Goal: Find contact information: Find contact information

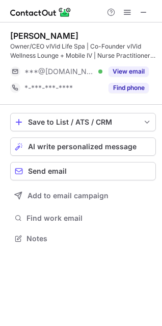
scroll to position [231, 162]
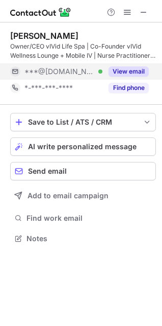
click at [119, 65] on div "View email" at bounding box center [126, 71] width 46 height 16
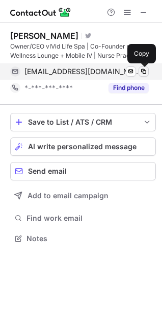
click at [142, 70] on span at bounding box center [144, 71] width 8 height 8
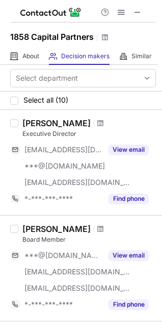
click at [94, 123] on div at bounding box center [101, 123] width 14 height 6
click at [98, 119] on span at bounding box center [101, 123] width 6 height 8
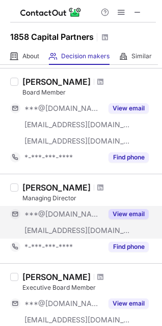
scroll to position [153, 0]
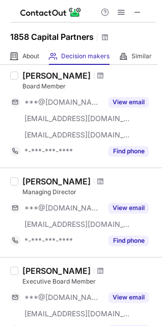
click at [94, 183] on div at bounding box center [101, 181] width 14 height 6
click at [98, 181] on span at bounding box center [101, 181] width 6 height 8
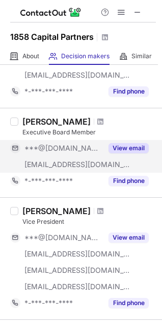
scroll to position [306, 0]
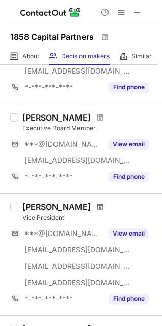
click at [98, 205] on span at bounding box center [101, 207] width 6 height 8
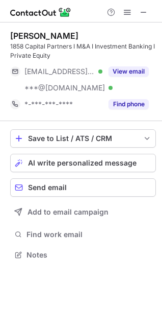
scroll to position [247, 162]
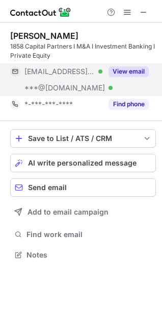
click at [127, 67] on button "View email" at bounding box center [129, 71] width 40 height 10
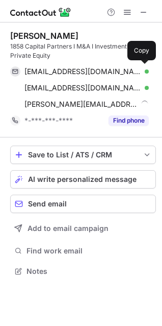
scroll to position [263, 162]
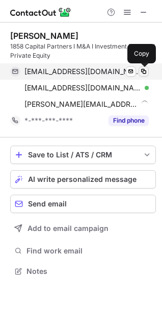
click at [142, 75] on span at bounding box center [144, 71] width 8 height 8
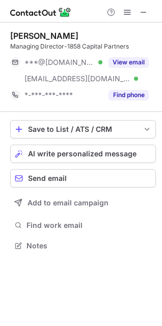
scroll to position [238, 162]
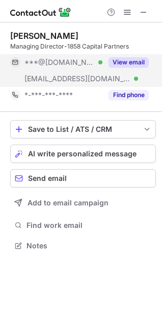
click at [133, 66] on button "View email" at bounding box center [129, 62] width 40 height 10
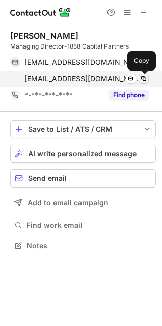
click at [141, 79] on span at bounding box center [144, 79] width 8 height 8
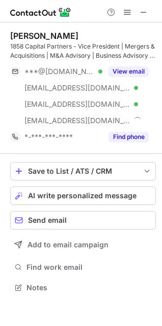
scroll to position [280, 162]
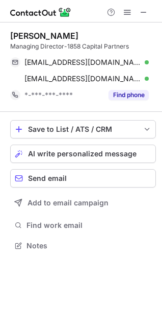
scroll to position [238, 162]
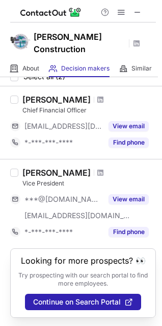
scroll to position [44, 0]
click at [104, 167] on div "Tyler Hasspacher" at bounding box center [89, 172] width 134 height 10
click at [99, 168] on span at bounding box center [101, 172] width 6 height 8
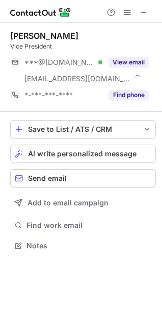
scroll to position [238, 162]
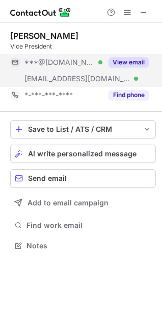
click at [118, 60] on button "View email" at bounding box center [129, 62] width 40 height 10
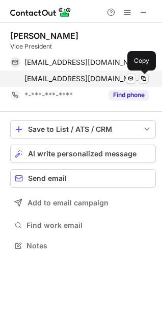
click at [142, 81] on span at bounding box center [144, 79] width 8 height 8
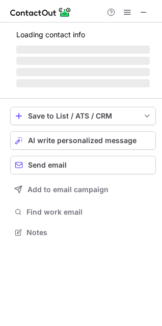
scroll to position [247, 162]
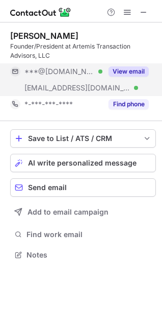
click at [115, 73] on button "View email" at bounding box center [129, 71] width 40 height 10
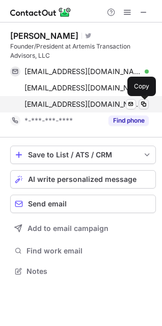
click at [141, 106] on span at bounding box center [144, 104] width 8 height 8
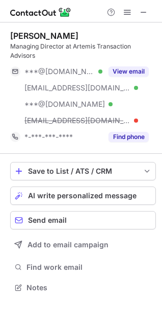
scroll to position [280, 162]
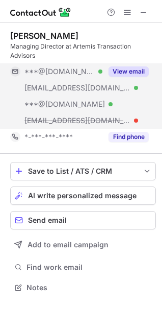
click at [134, 67] on button "View email" at bounding box center [129, 71] width 40 height 10
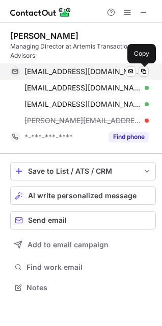
click at [148, 71] on span at bounding box center [144, 71] width 8 height 8
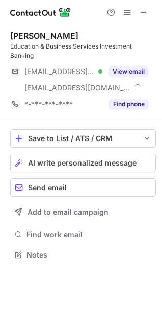
scroll to position [247, 162]
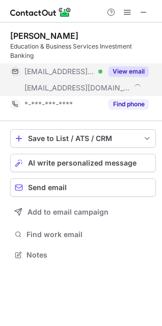
click at [130, 73] on button "View email" at bounding box center [129, 71] width 40 height 10
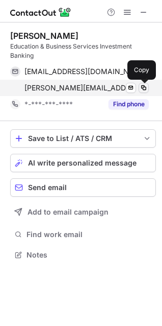
click at [142, 89] on span at bounding box center [144, 88] width 8 height 8
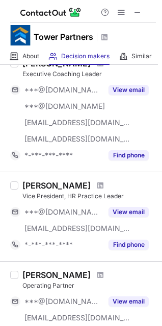
scroll to position [153, 0]
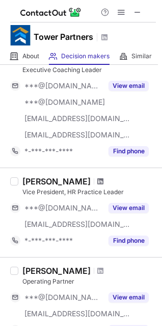
click at [98, 180] on span at bounding box center [101, 181] width 6 height 8
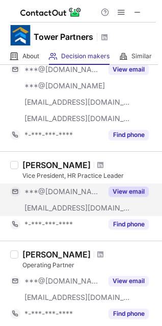
scroll to position [204, 0]
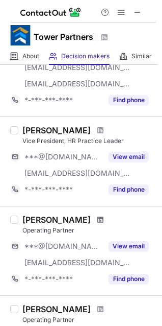
click at [98, 218] on span at bounding box center [101, 219] width 6 height 8
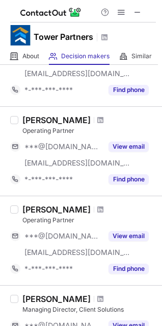
scroll to position [306, 0]
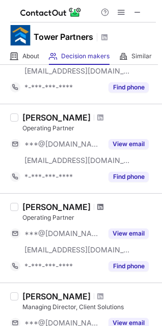
click at [98, 208] on span at bounding box center [101, 207] width 6 height 8
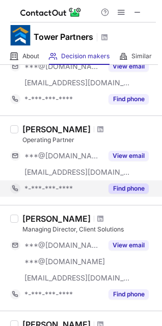
scroll to position [408, 0]
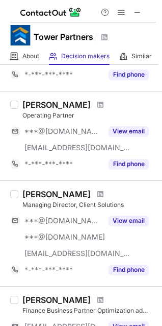
click at [102, 194] on div at bounding box center [101, 194] width 14 height 6
click at [95, 191] on div at bounding box center [101, 194] width 14 height 6
click at [98, 191] on span at bounding box center [101, 194] width 6 height 8
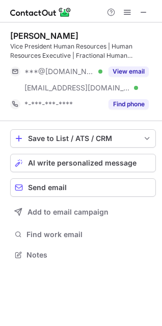
scroll to position [247, 162]
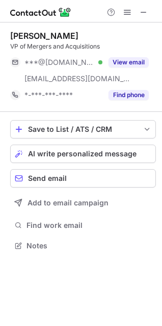
scroll to position [238, 162]
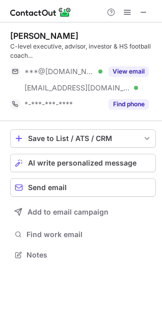
scroll to position [247, 162]
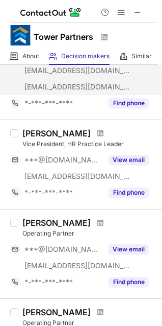
scroll to position [204, 0]
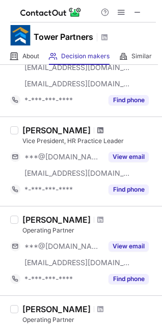
click at [98, 127] on span at bounding box center [101, 130] width 6 height 8
click at [98, 134] on span at bounding box center [101, 130] width 6 height 8
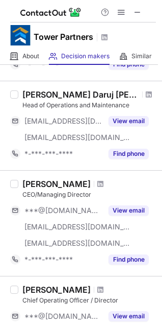
scroll to position [715, 0]
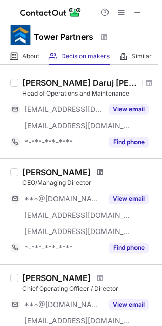
click at [98, 173] on span at bounding box center [101, 172] width 6 height 8
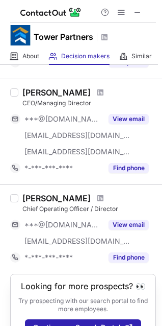
scroll to position [817, 0]
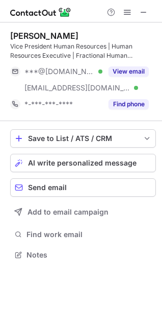
scroll to position [247, 162]
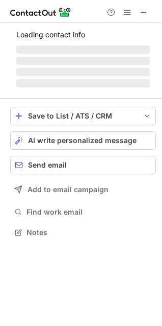
scroll to position [254, 162]
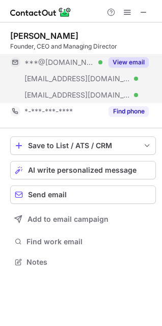
click at [139, 68] on div "View email" at bounding box center [126, 62] width 46 height 16
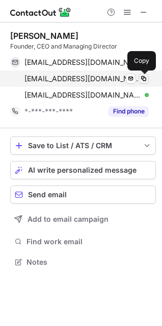
click at [146, 81] on span at bounding box center [144, 79] width 8 height 8
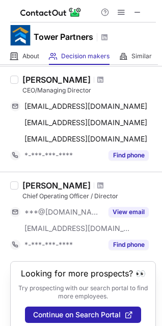
scroll to position [828, 0]
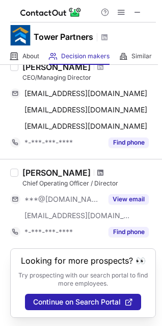
click at [103, 168] on span at bounding box center [101, 172] width 6 height 8
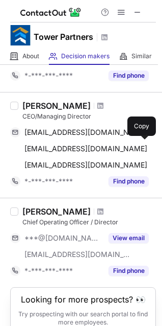
scroll to position [777, 0]
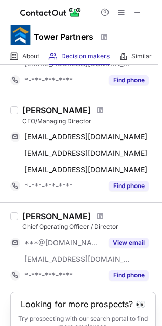
click at [94, 107] on div at bounding box center [101, 110] width 14 height 6
click at [98, 107] on span at bounding box center [101, 110] width 6 height 8
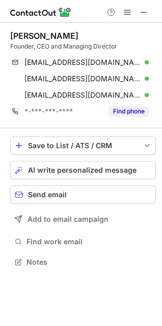
scroll to position [254, 162]
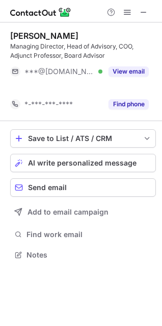
scroll to position [231, 162]
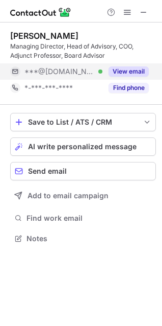
click at [129, 74] on button "View email" at bounding box center [129, 71] width 40 height 10
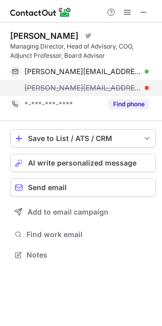
click at [76, 85] on span "jeremy@321capital.com" at bounding box center [83, 87] width 117 height 9
click at [75, 85] on span "jeremy@321capital.com" at bounding box center [83, 87] width 117 height 9
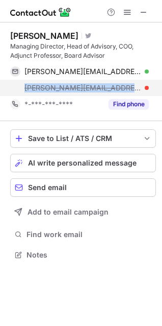
click at [75, 85] on span "jeremy@321capital.com" at bounding box center [83, 87] width 117 height 9
copy span "jeremy@321capital.com"
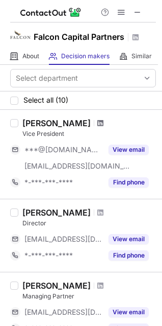
click at [99, 122] on span at bounding box center [101, 123] width 6 height 8
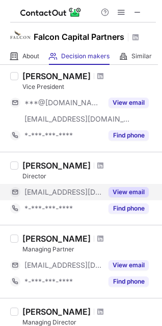
scroll to position [51, 0]
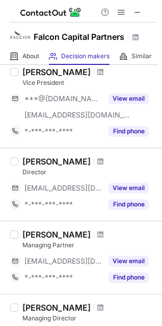
click at [94, 161] on div at bounding box center [101, 161] width 14 height 6
click at [98, 161] on span at bounding box center [101, 161] width 6 height 8
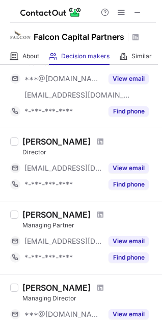
scroll to position [102, 0]
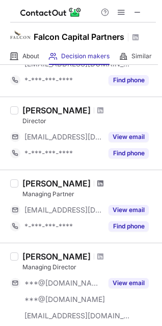
click at [98, 182] on span at bounding box center [101, 183] width 6 height 8
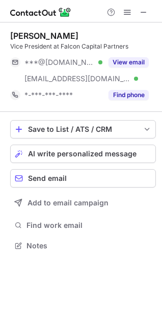
scroll to position [238, 162]
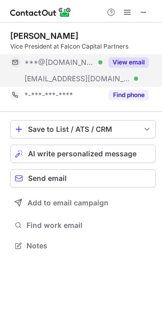
click at [133, 63] on button "View email" at bounding box center [129, 62] width 40 height 10
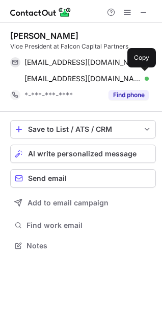
click at [149, 83] on div "swasylenko@falconllc.com Verified" at bounding box center [87, 78] width 125 height 9
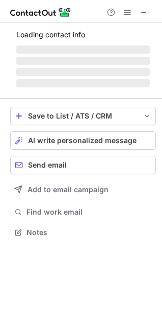
scroll to position [5, 5]
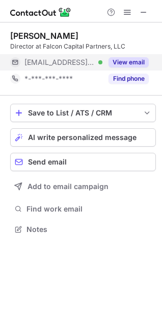
click at [124, 60] on button "View email" at bounding box center [129, 62] width 40 height 10
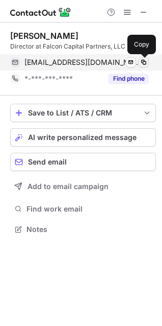
click at [142, 63] on span at bounding box center [144, 62] width 8 height 8
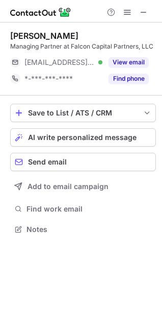
scroll to position [5, 5]
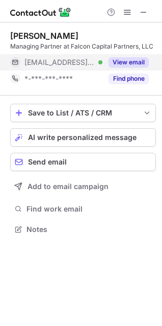
click at [138, 59] on button "View email" at bounding box center [129, 62] width 40 height 10
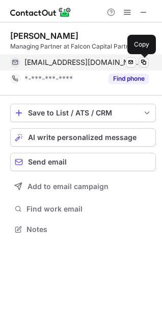
click at [143, 63] on span at bounding box center [144, 62] width 8 height 8
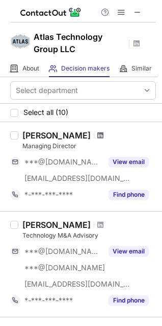
click at [98, 136] on span at bounding box center [101, 135] width 6 height 8
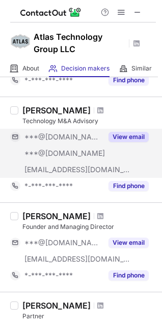
scroll to position [153, 0]
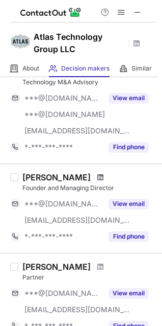
click at [98, 179] on span at bounding box center [101, 177] width 6 height 8
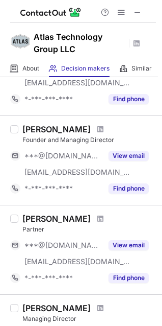
scroll to position [204, 0]
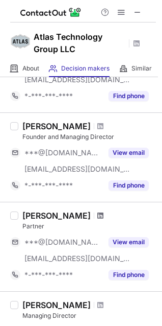
click at [98, 213] on span at bounding box center [101, 215] width 6 height 8
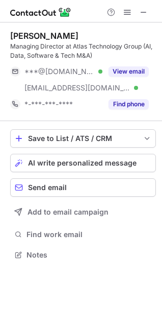
scroll to position [247, 162]
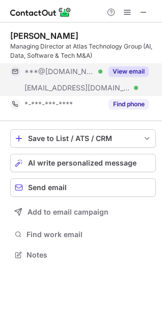
click at [117, 73] on button "View email" at bounding box center [129, 71] width 40 height 10
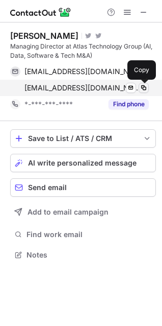
click at [141, 89] on span at bounding box center [144, 88] width 8 height 8
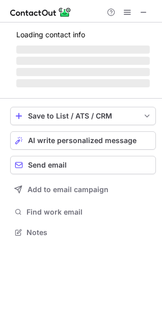
scroll to position [238, 162]
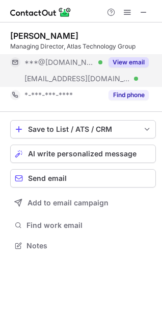
click at [129, 59] on button "View email" at bounding box center [129, 62] width 40 height 10
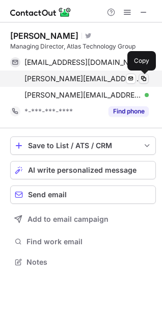
click at [144, 81] on span at bounding box center [144, 79] width 8 height 8
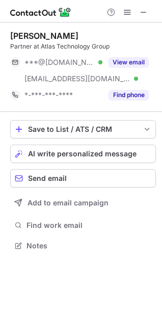
scroll to position [238, 162]
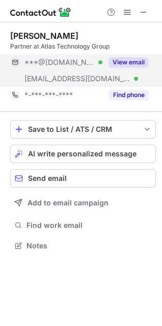
click at [123, 65] on button "View email" at bounding box center [129, 62] width 40 height 10
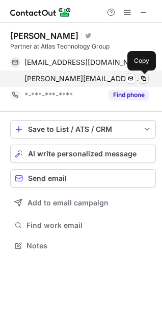
click at [142, 79] on span at bounding box center [144, 79] width 8 height 8
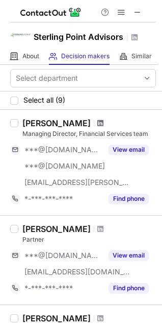
click at [98, 119] on span at bounding box center [101, 123] width 6 height 8
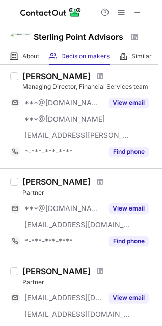
scroll to position [51, 0]
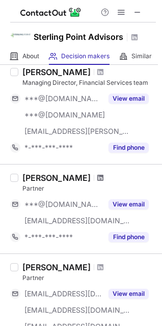
click at [98, 176] on span at bounding box center [101, 178] width 6 height 8
click at [98, 179] on span at bounding box center [101, 178] width 6 height 8
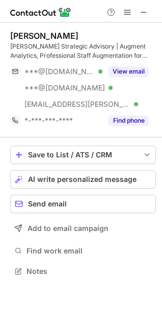
scroll to position [263, 162]
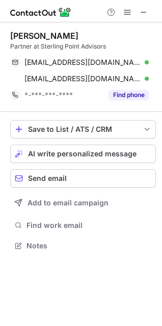
scroll to position [238, 162]
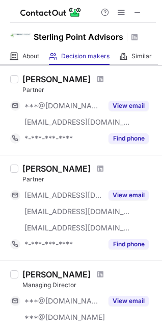
scroll to position [153, 0]
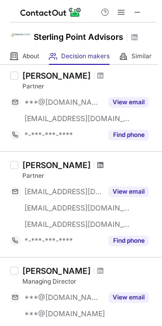
click at [98, 163] on span at bounding box center [101, 165] width 6 height 8
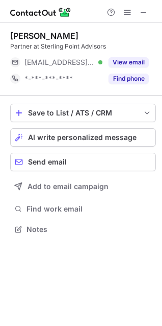
scroll to position [222, 162]
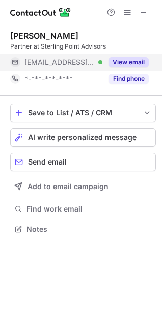
click at [123, 59] on button "View email" at bounding box center [129, 62] width 40 height 10
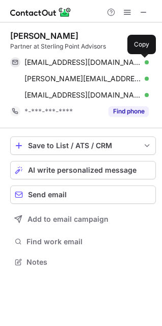
click at [142, 62] on span at bounding box center [144, 62] width 8 height 8
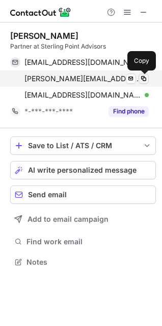
click at [145, 80] on span at bounding box center [144, 79] width 8 height 8
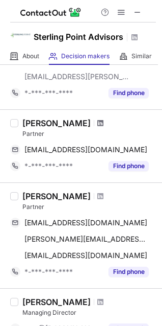
scroll to position [204, 0]
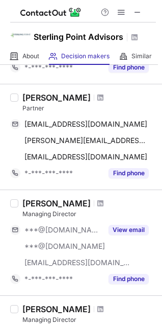
click at [100, 201] on div at bounding box center [101, 203] width 14 height 6
click at [101, 201] on div at bounding box center [101, 203] width 14 height 6
click at [99, 204] on span at bounding box center [101, 203] width 6 height 8
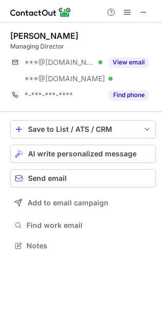
scroll to position [238, 162]
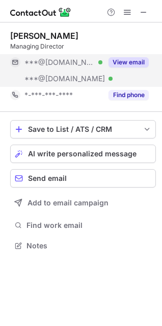
click at [110, 59] on button "View email" at bounding box center [129, 62] width 40 height 10
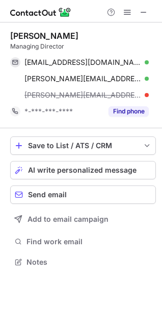
scroll to position [254, 162]
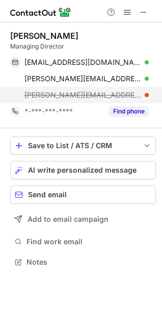
click at [97, 90] on span "[PERSON_NAME][EMAIL_ADDRESS][DOMAIN_NAME]" at bounding box center [83, 94] width 117 height 9
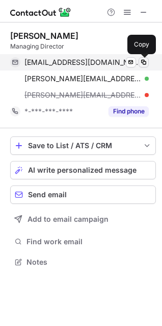
click at [143, 60] on span at bounding box center [144, 62] width 8 height 8
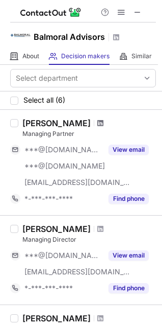
click at [98, 121] on span at bounding box center [101, 123] width 6 height 8
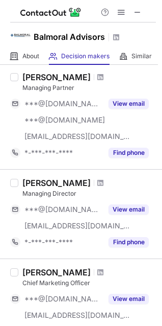
scroll to position [51, 0]
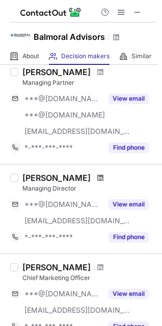
click at [98, 178] on span at bounding box center [101, 178] width 6 height 8
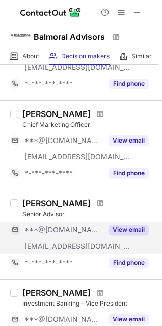
scroll to position [306, 0]
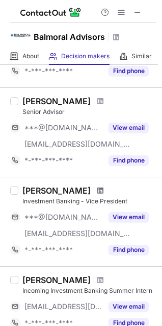
click at [98, 187] on span at bounding box center [101, 190] width 6 height 8
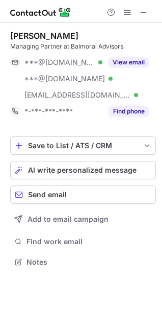
scroll to position [254, 162]
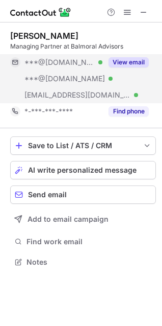
click at [122, 66] on button "View email" at bounding box center [129, 62] width 40 height 10
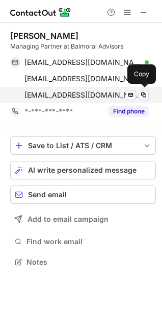
click at [144, 100] on div "ccerimele@balmoraladvisors.com Verified Send email Copy" at bounding box center [79, 95] width 139 height 16
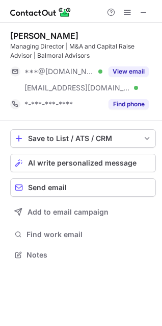
scroll to position [247, 162]
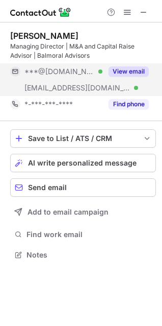
click at [140, 69] on button "View email" at bounding box center [129, 71] width 40 height 10
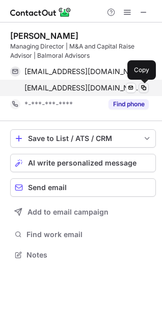
click at [142, 89] on span at bounding box center [144, 88] width 8 height 8
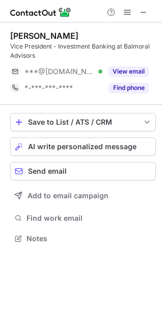
scroll to position [231, 162]
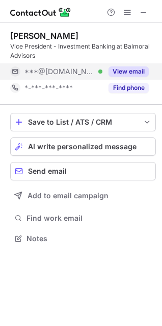
click at [128, 69] on button "View email" at bounding box center [129, 71] width 40 height 10
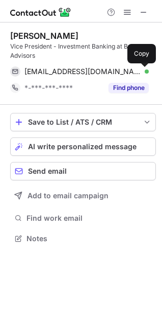
click at [142, 71] on span at bounding box center [144, 71] width 8 height 8
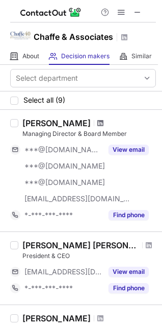
click at [104, 124] on span at bounding box center [101, 123] width 6 height 8
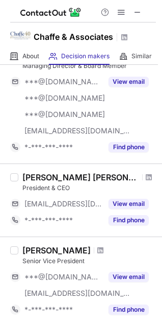
scroll to position [102, 0]
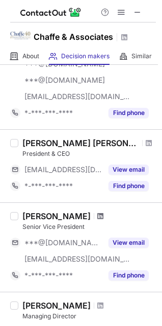
click at [98, 212] on span at bounding box center [101, 216] width 6 height 8
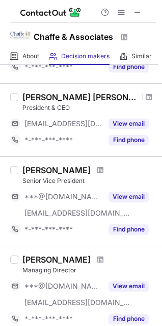
scroll to position [153, 0]
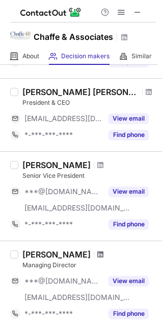
click at [98, 253] on span at bounding box center [101, 254] width 6 height 8
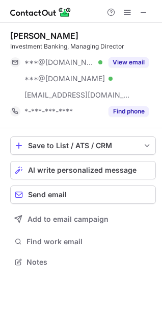
scroll to position [254, 162]
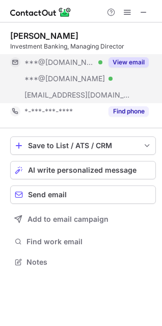
click at [124, 62] on button "View email" at bounding box center [129, 62] width 40 height 10
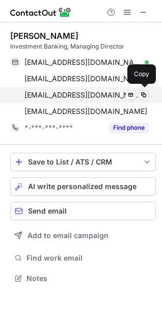
scroll to position [271, 162]
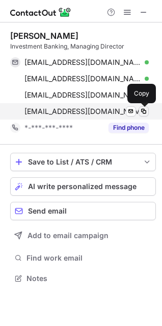
click at [143, 112] on span at bounding box center [144, 111] width 8 height 8
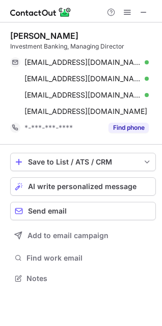
scroll to position [271, 162]
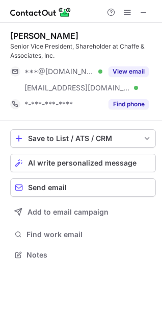
scroll to position [247, 162]
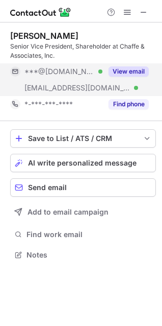
click at [126, 73] on button "View email" at bounding box center [129, 71] width 40 height 10
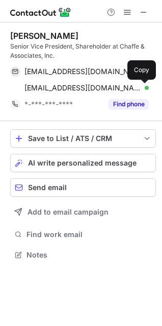
click at [143, 90] on span at bounding box center [144, 88] width 8 height 8
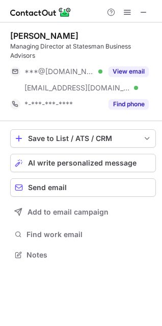
scroll to position [247, 162]
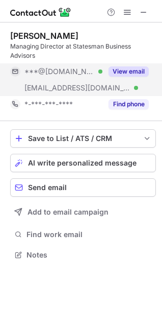
drag, startPoint x: 109, startPoint y: 71, endPoint x: 114, endPoint y: 73, distance: 5.3
click at [109, 71] on button "View email" at bounding box center [129, 71] width 40 height 10
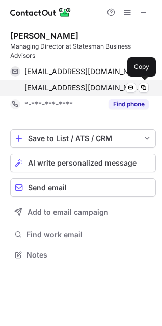
click at [140, 93] on div "[EMAIL_ADDRESS][DOMAIN_NAME] Verified Send email Copy" at bounding box center [79, 88] width 139 height 16
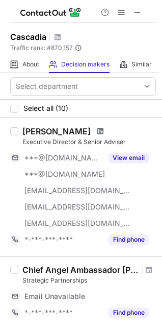
click at [98, 129] on span at bounding box center [101, 131] width 6 height 8
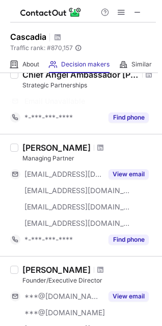
scroll to position [204, 0]
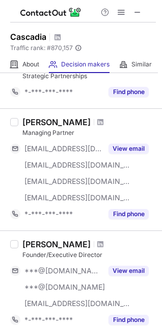
click at [94, 120] on div at bounding box center [101, 122] width 14 height 6
click at [94, 119] on div at bounding box center [101, 122] width 14 height 6
click at [98, 120] on span at bounding box center [101, 122] width 6 height 8
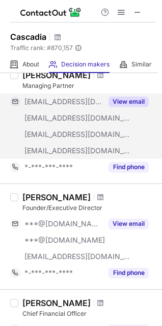
scroll to position [255, 0]
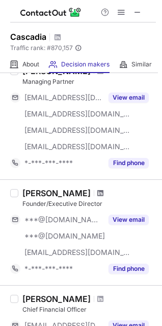
click at [98, 191] on span at bounding box center [101, 193] width 6 height 8
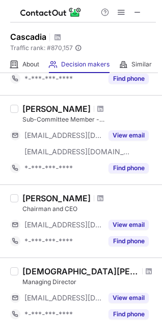
scroll to position [613, 0]
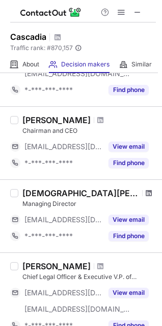
click at [146, 189] on span at bounding box center [149, 193] width 6 height 8
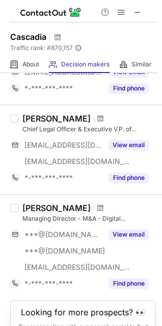
scroll to position [766, 0]
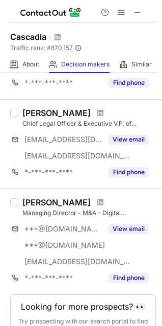
click at [95, 201] on div at bounding box center [101, 202] width 14 height 6
click at [98, 200] on span at bounding box center [101, 202] width 6 height 8
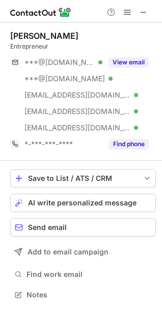
scroll to position [287, 162]
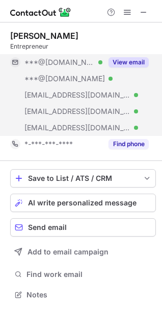
click at [130, 60] on button "View email" at bounding box center [129, 62] width 40 height 10
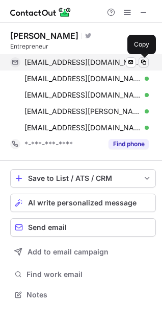
click at [140, 58] on span at bounding box center [144, 62] width 8 height 8
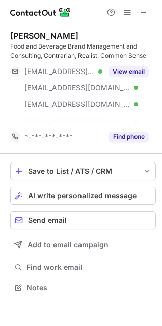
scroll to position [263, 162]
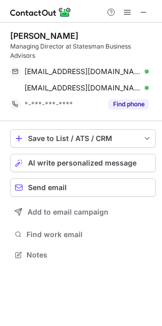
scroll to position [247, 162]
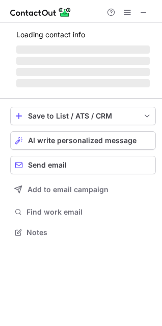
scroll to position [254, 162]
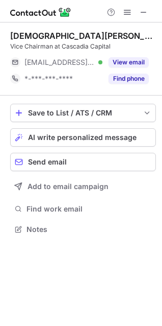
scroll to position [222, 162]
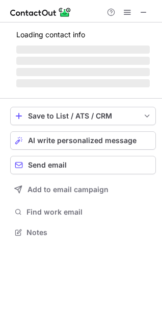
scroll to position [254, 162]
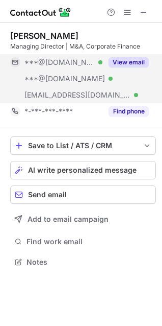
click at [114, 63] on button "View email" at bounding box center [129, 62] width 40 height 10
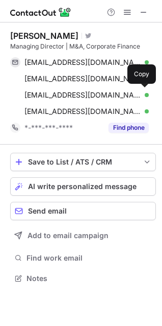
scroll to position [271, 162]
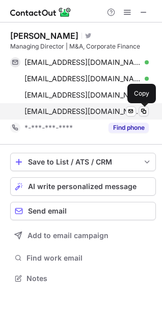
click at [143, 109] on span at bounding box center [144, 111] width 8 height 8
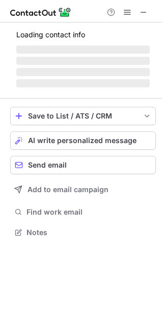
scroll to position [5, 5]
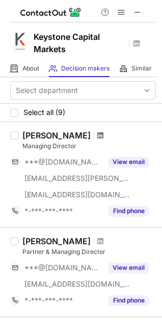
click at [102, 137] on div at bounding box center [101, 135] width 14 height 6
click at [104, 133] on span at bounding box center [101, 135] width 6 height 8
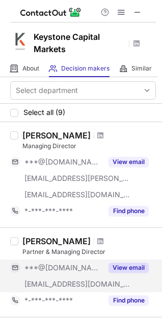
scroll to position [102, 0]
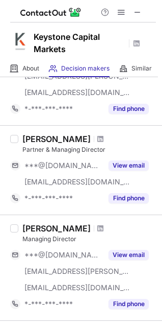
click at [98, 138] on span at bounding box center [101, 139] width 6 height 8
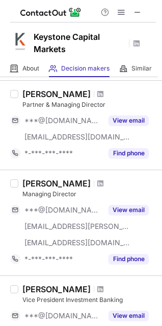
scroll to position [153, 0]
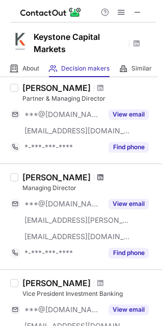
click at [98, 176] on span at bounding box center [101, 177] width 6 height 8
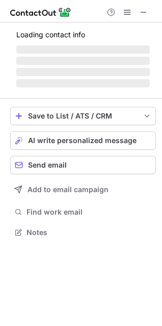
scroll to position [254, 162]
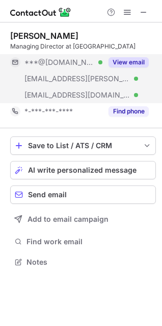
drag, startPoint x: 123, startPoint y: 60, endPoint x: 125, endPoint y: 66, distance: 6.6
click at [123, 60] on button "View email" at bounding box center [129, 62] width 40 height 10
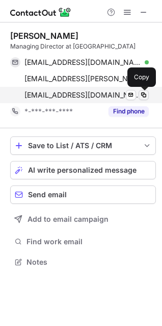
click at [146, 95] on span at bounding box center [144, 95] width 8 height 8
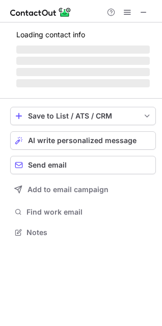
scroll to position [247, 162]
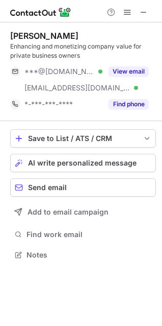
click at [157, 70] on div "[PERSON_NAME] Enhancing and monetizing company value for private business owner…" at bounding box center [81, 146] width 162 height 248
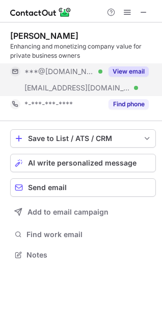
click at [148, 70] on button "View email" at bounding box center [129, 71] width 40 height 10
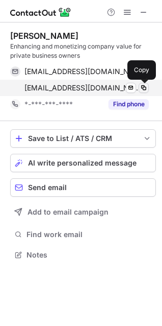
click at [147, 87] on span at bounding box center [144, 88] width 8 height 8
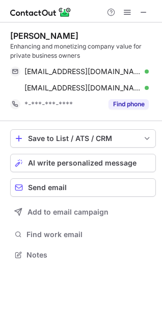
scroll to position [247, 162]
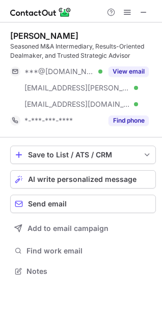
scroll to position [263, 162]
click at [109, 61] on div "[PERSON_NAME] Seasoned M&A Intermediary, Results-Oriented Dealmaker, and Truste…" at bounding box center [83, 80] width 146 height 98
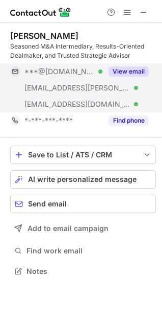
click at [118, 68] on button "View email" at bounding box center [129, 71] width 40 height 10
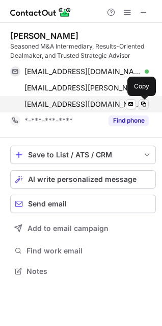
click at [142, 108] on span at bounding box center [144, 104] width 8 height 8
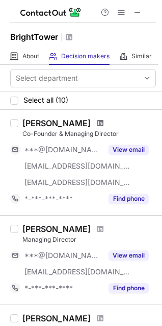
click at [98, 122] on span at bounding box center [101, 123] width 6 height 8
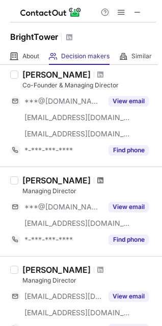
scroll to position [51, 0]
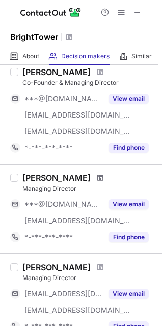
click at [98, 177] on span at bounding box center [101, 178] width 6 height 8
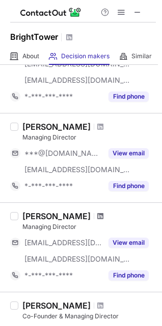
click at [98, 214] on span at bounding box center [101, 216] width 6 height 8
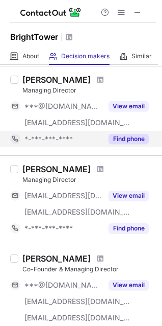
scroll to position [153, 0]
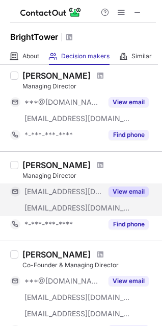
click at [128, 189] on button "View email" at bounding box center [129, 191] width 40 height 10
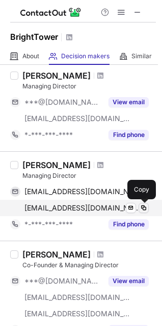
click at [144, 212] on button at bounding box center [144, 208] width 10 height 10
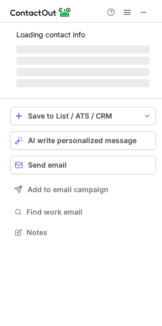
scroll to position [254, 162]
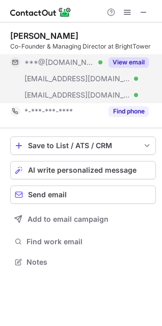
click at [128, 59] on button "View email" at bounding box center [129, 62] width 40 height 10
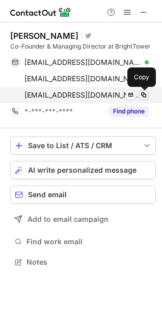
click at [143, 97] on span at bounding box center [144, 95] width 8 height 8
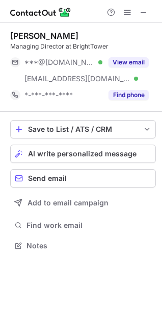
scroll to position [238, 162]
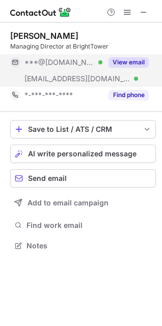
click at [126, 67] on div "View email" at bounding box center [126, 62] width 46 height 16
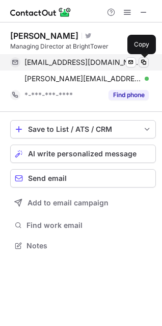
click at [145, 65] on span at bounding box center [144, 62] width 8 height 8
